Goal: Navigation & Orientation: Go to known website

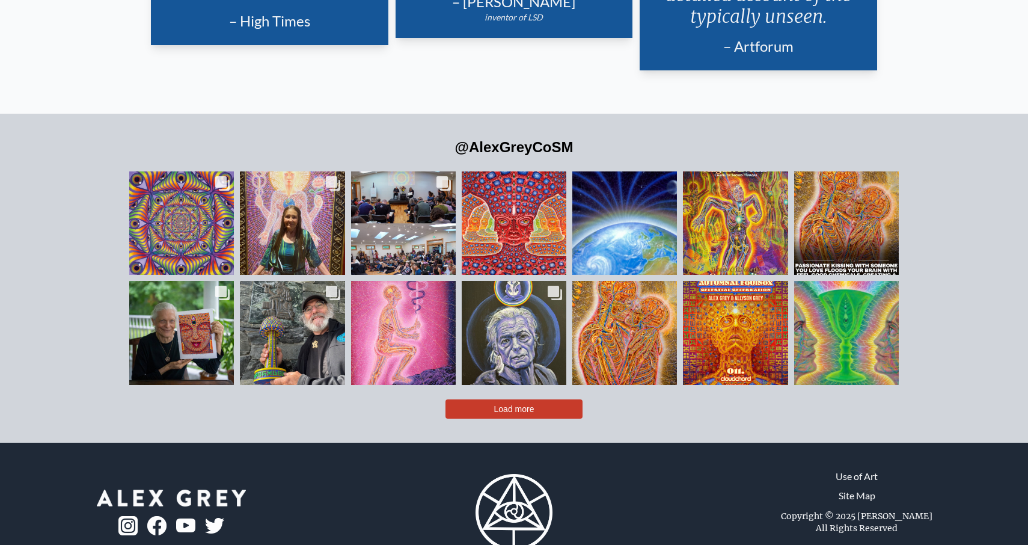
scroll to position [2908, 0]
